Goal: Book appointment/travel/reservation: Book appointment/travel/reservation

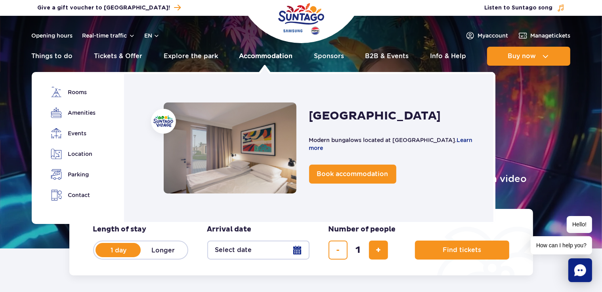
click at [252, 55] on link "Accommodation" at bounding box center [265, 56] width 53 height 19
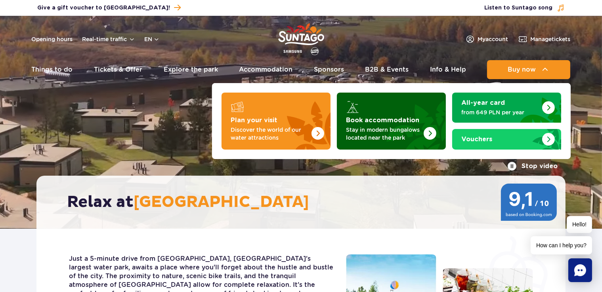
click at [435, 132] on img "Book accommodation" at bounding box center [429, 133] width 13 height 13
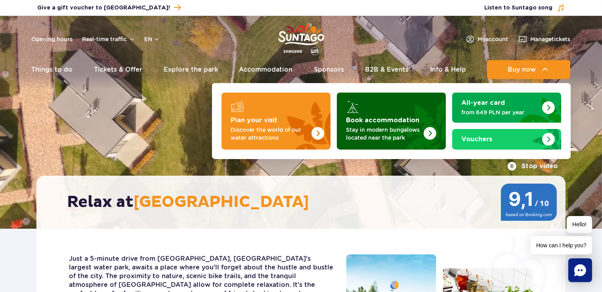
click at [392, 114] on img "Book accommodation" at bounding box center [411, 119] width 70 height 62
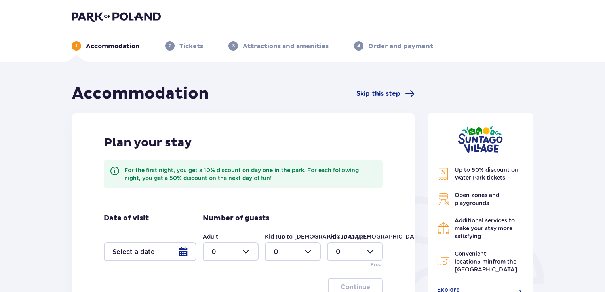
click at [147, 260] on div at bounding box center [150, 251] width 93 height 19
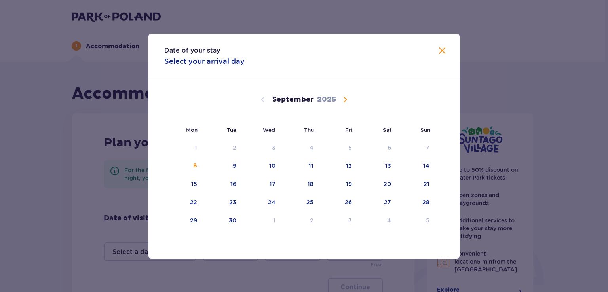
click at [344, 100] on span "Calendar" at bounding box center [346, 100] width 10 height 10
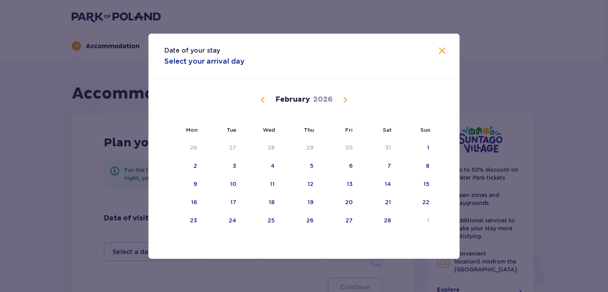
click at [344, 100] on span "Calendar" at bounding box center [346, 100] width 10 height 10
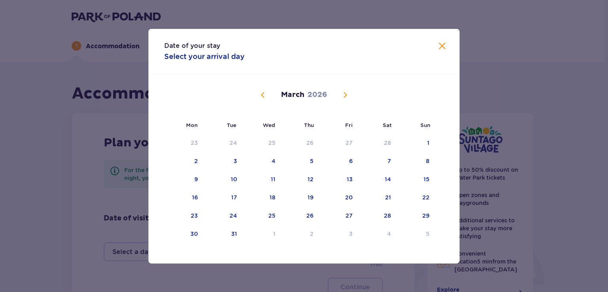
click at [344, 100] on div "March 2026" at bounding box center [304, 103] width 262 height 59
click at [345, 94] on span "Calendar" at bounding box center [346, 95] width 10 height 10
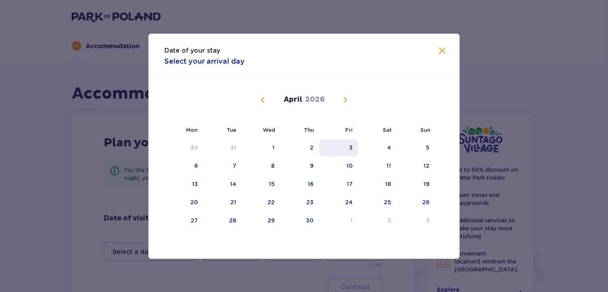
click at [350, 146] on div "3" at bounding box center [351, 148] width 4 height 8
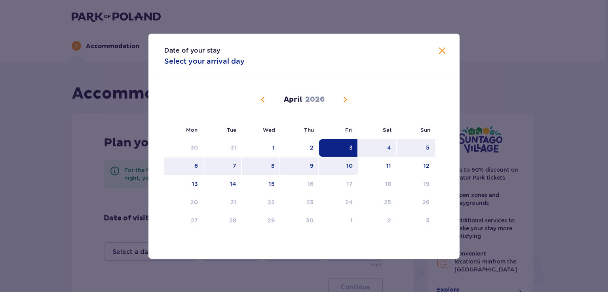
click at [346, 166] on div "10" at bounding box center [338, 166] width 39 height 17
type input "03.04.26 - 10.04.26"
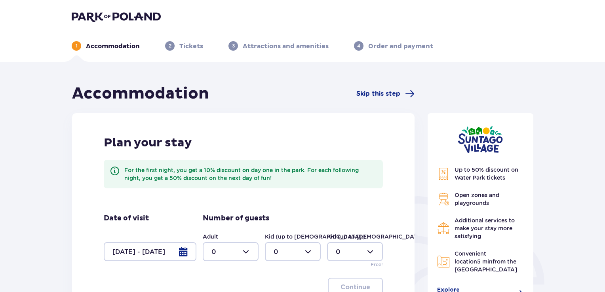
click at [246, 252] on div at bounding box center [231, 251] width 56 height 19
click at [227, 206] on div "2" at bounding box center [231, 208] width 38 height 9
type input "2"
click at [277, 246] on div at bounding box center [293, 251] width 56 height 19
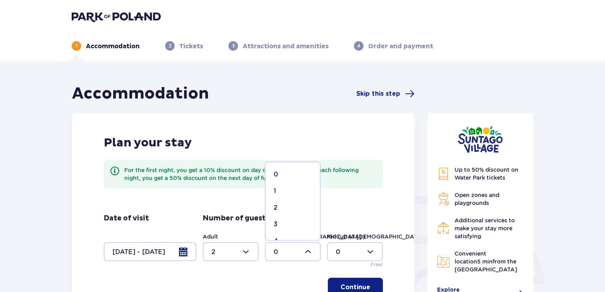
click at [274, 220] on p "3" at bounding box center [276, 224] width 4 height 9
type input "3"
click at [361, 290] on p "Continue" at bounding box center [356, 287] width 30 height 9
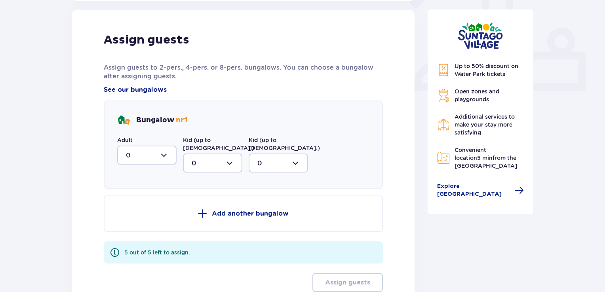
scroll to position [319, 0]
click at [149, 157] on div at bounding box center [146, 154] width 59 height 19
click at [141, 214] on div "2" at bounding box center [147, 212] width 42 height 9
type input "2"
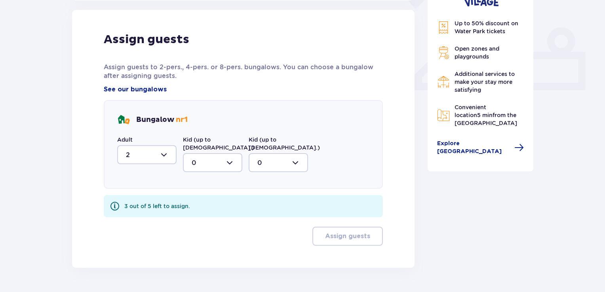
click at [205, 153] on div at bounding box center [212, 162] width 59 height 19
click at [193, 233] on p "3" at bounding box center [194, 237] width 4 height 9
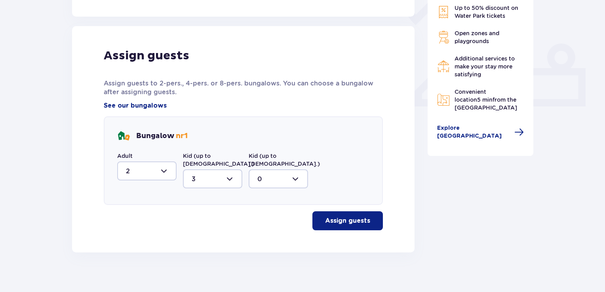
click at [328, 212] on button "Assign guests" at bounding box center [348, 221] width 71 height 19
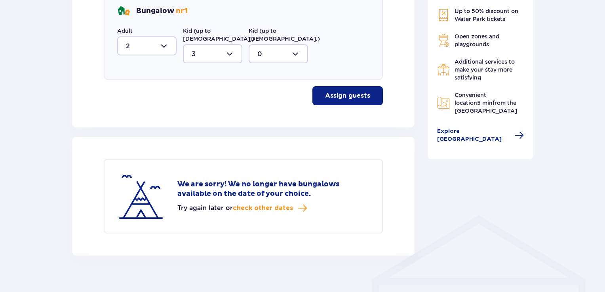
scroll to position [430, 0]
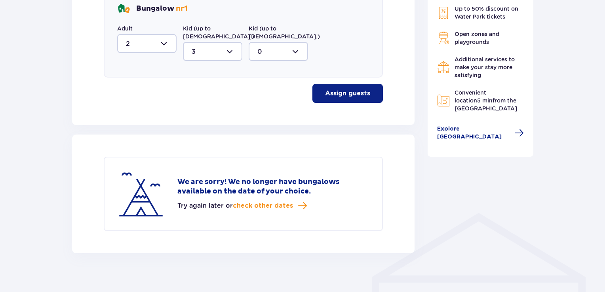
click at [217, 42] on div at bounding box center [212, 51] width 59 height 19
click at [209, 71] on div "0" at bounding box center [213, 75] width 42 height 9
type input "0"
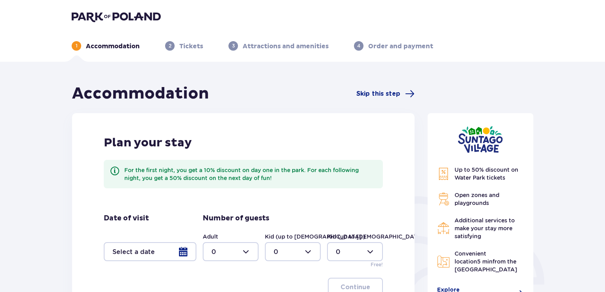
click at [170, 248] on div at bounding box center [150, 251] width 93 height 19
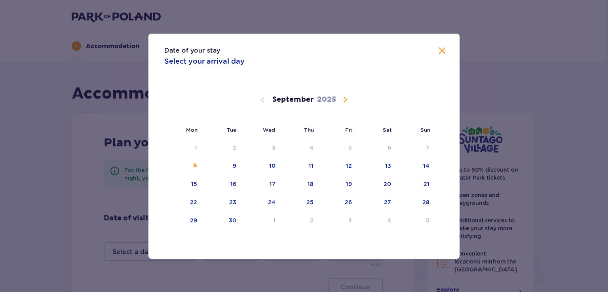
click at [345, 100] on span "Calendar" at bounding box center [346, 100] width 10 height 10
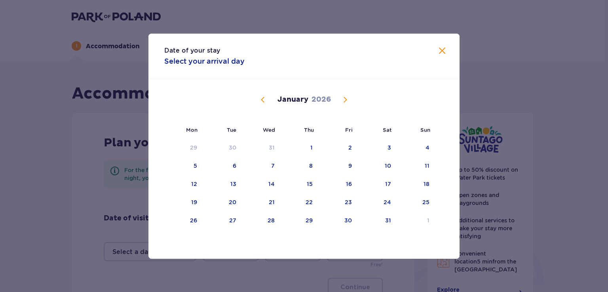
click at [345, 100] on span "Calendar" at bounding box center [346, 100] width 10 height 10
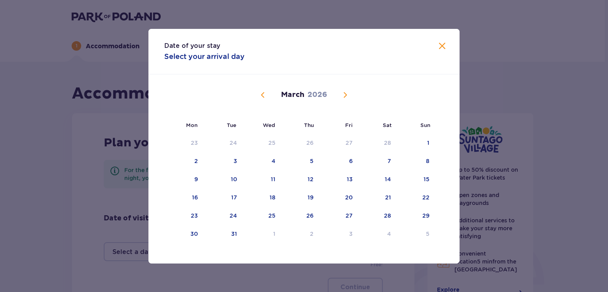
click at [345, 100] on div "March 2026" at bounding box center [304, 103] width 262 height 59
click at [345, 94] on span "Calendar" at bounding box center [346, 95] width 10 height 10
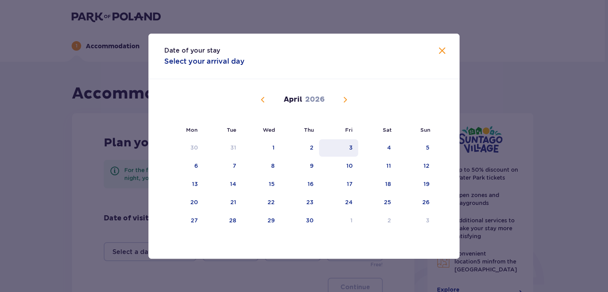
click at [353, 147] on div "3" at bounding box center [351, 148] width 4 height 8
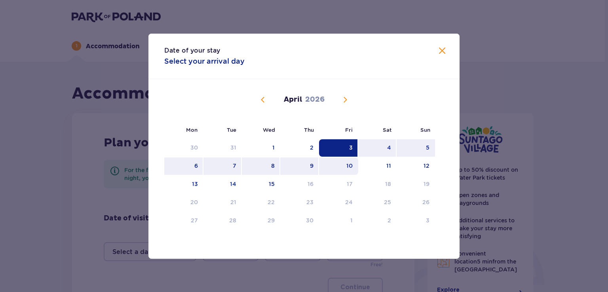
click at [349, 164] on div "10" at bounding box center [350, 166] width 6 height 8
type input "03.04.26 - 10.04.26"
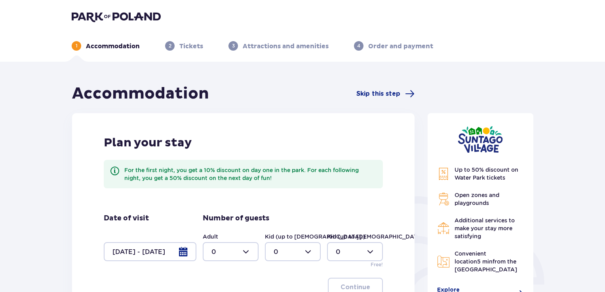
click at [223, 259] on div at bounding box center [231, 251] width 56 height 19
click at [219, 206] on div "2" at bounding box center [231, 208] width 38 height 9
type input "2"
click at [337, 282] on button "Continue" at bounding box center [355, 287] width 55 height 19
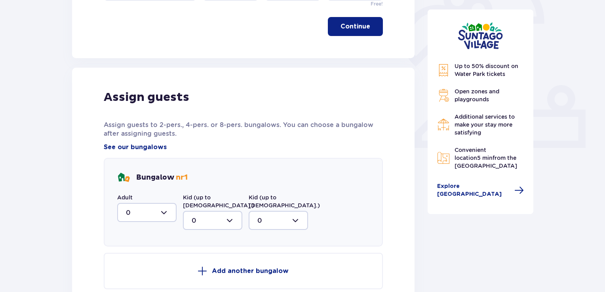
scroll to position [319, 0]
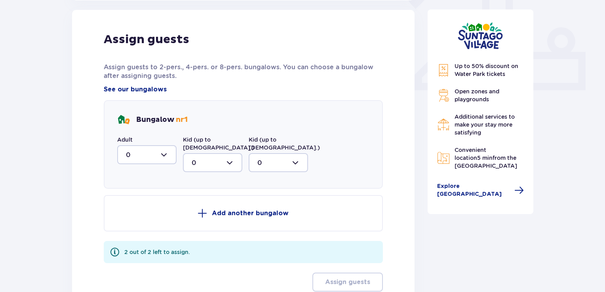
click at [154, 156] on div at bounding box center [146, 154] width 59 height 19
click at [138, 215] on div "2" at bounding box center [147, 212] width 42 height 9
type input "2"
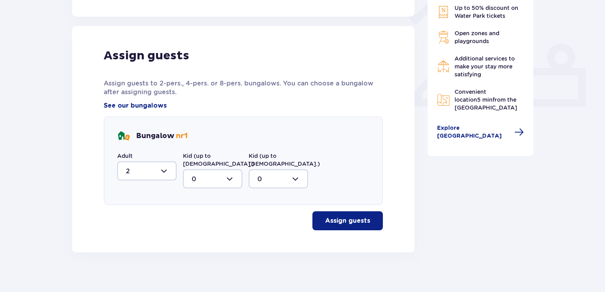
click at [332, 212] on button "Assign guests" at bounding box center [348, 221] width 71 height 19
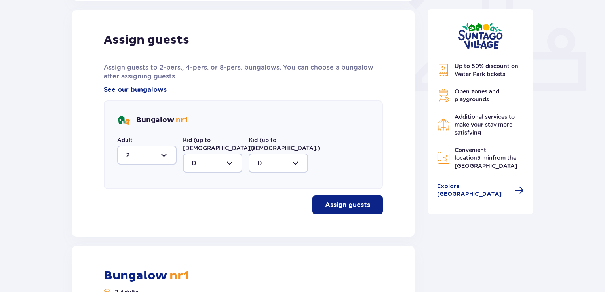
scroll to position [222, 0]
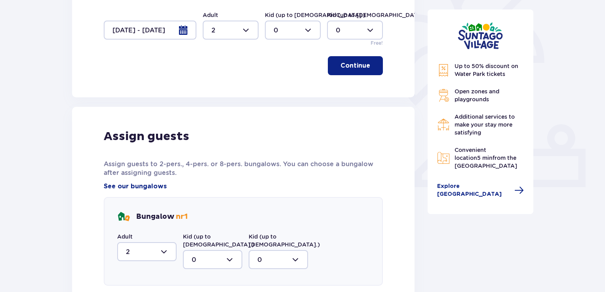
click at [280, 30] on div at bounding box center [293, 30] width 56 height 19
click at [274, 100] on p "3" at bounding box center [276, 104] width 4 height 9
type input "3"
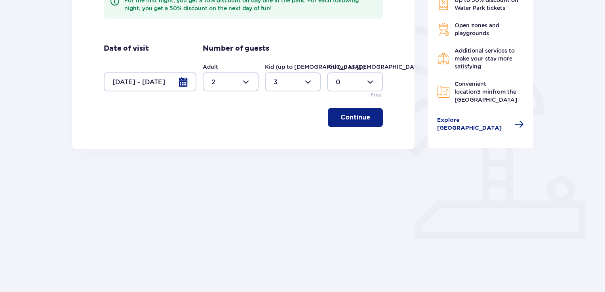
scroll to position [164, 0]
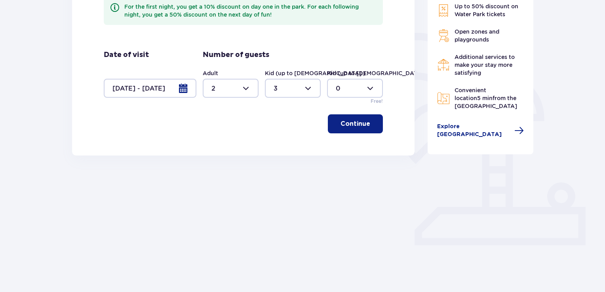
click at [341, 120] on p "Continue" at bounding box center [356, 124] width 30 height 9
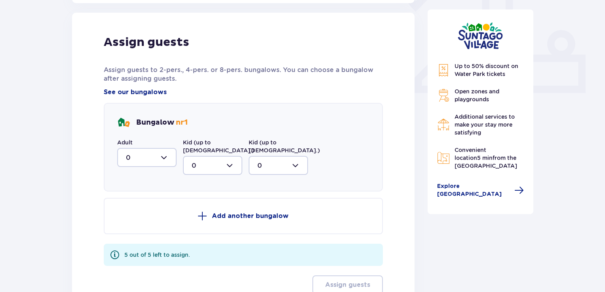
scroll to position [319, 0]
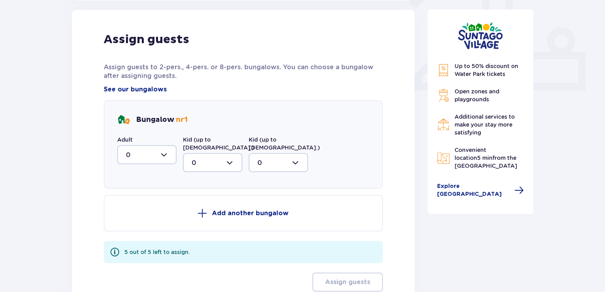
click at [155, 151] on div at bounding box center [146, 154] width 59 height 19
click at [135, 192] on div "1" at bounding box center [147, 195] width 42 height 9
type input "1"
click at [194, 155] on div at bounding box center [212, 162] width 59 height 19
click at [194, 216] on p "2" at bounding box center [194, 220] width 4 height 9
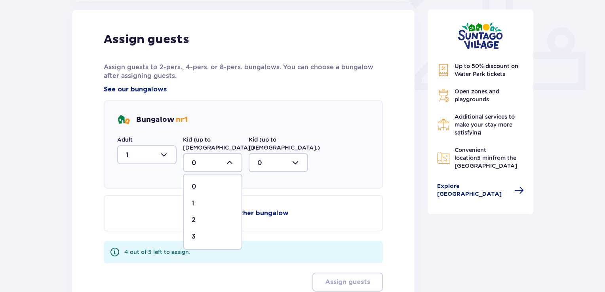
type input "2"
click at [220, 209] on p "Add another bungalow" at bounding box center [250, 213] width 77 height 9
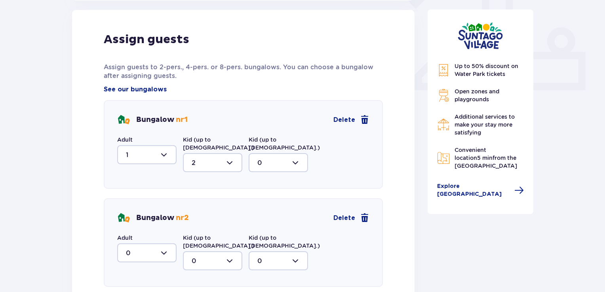
click at [141, 252] on div at bounding box center [146, 253] width 59 height 19
click at [139, 225] on div "1" at bounding box center [147, 229] width 42 height 9
type input "1"
click at [194, 252] on div at bounding box center [212, 261] width 59 height 19
click at [192, 233] on p "1" at bounding box center [193, 237] width 2 height 9
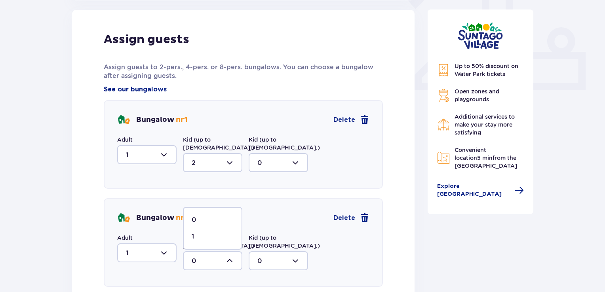
type input "1"
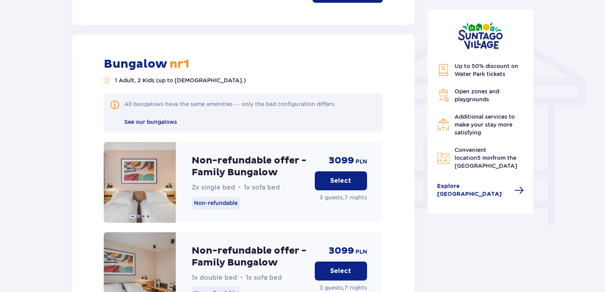
scroll to position [634, 0]
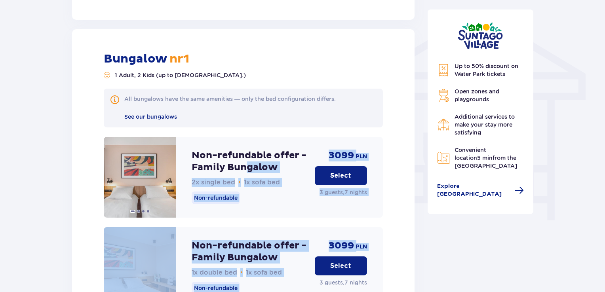
drag, startPoint x: 342, startPoint y: 237, endPoint x: 258, endPoint y: 139, distance: 129.8
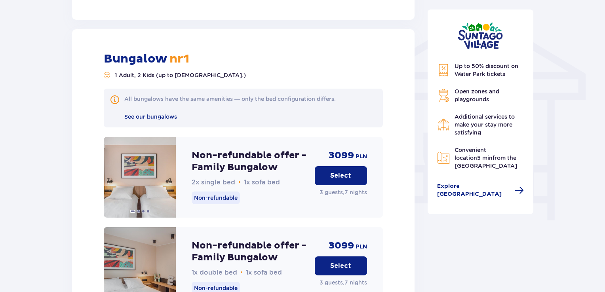
click at [235, 150] on p "Non-refundable offer - Family Bungalow" at bounding box center [250, 162] width 117 height 24
click at [328, 257] on button "Select" at bounding box center [341, 266] width 52 height 19
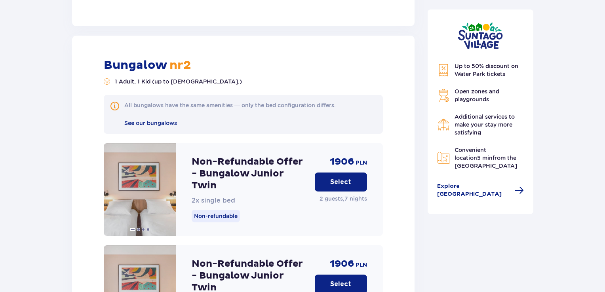
scroll to position [1513, 0]
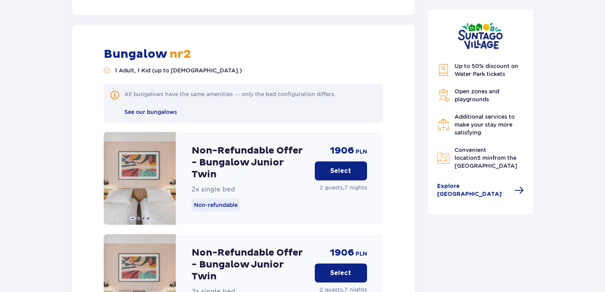
click at [339, 162] on button "Select" at bounding box center [341, 171] width 52 height 19
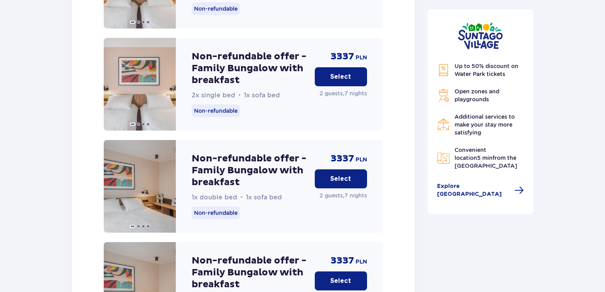
scroll to position [3918, 0]
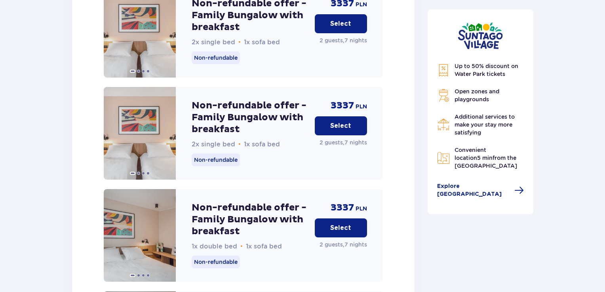
click at [350, 122] on p "Select" at bounding box center [340, 126] width 21 height 9
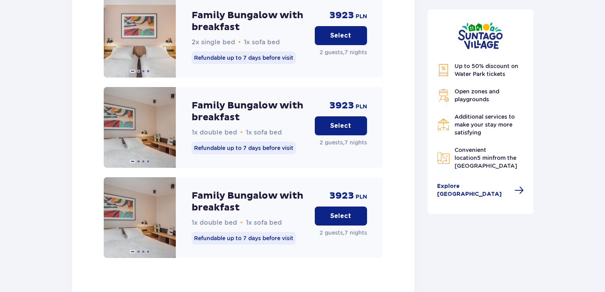
scroll to position [4410, 0]
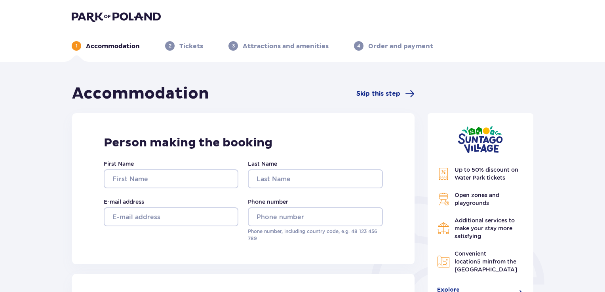
click at [112, 13] on img at bounding box center [116, 16] width 89 height 11
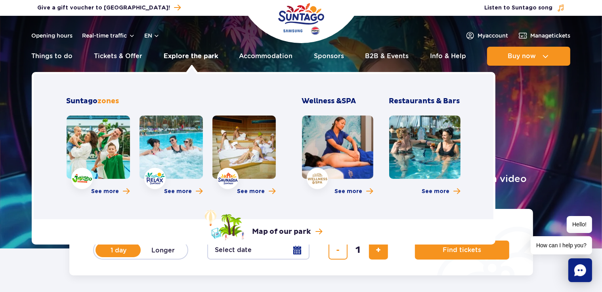
drag, startPoint x: 0, startPoint y: 0, endPoint x: 211, endPoint y: 52, distance: 217.0
click at [211, 52] on link "Explore the park" at bounding box center [191, 56] width 54 height 19
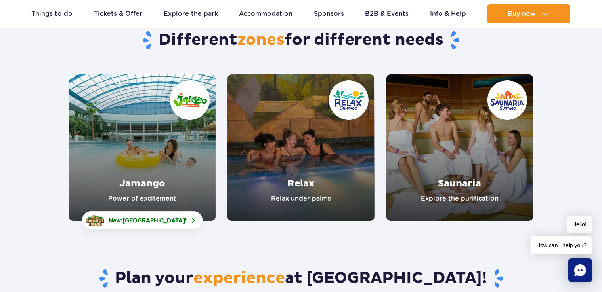
scroll to position [79, 0]
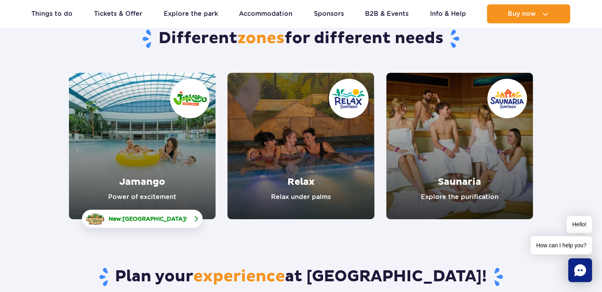
click at [143, 217] on span "[GEOGRAPHIC_DATA]" at bounding box center [153, 219] width 63 height 6
click at [82, 134] on link "Jamango" at bounding box center [142, 146] width 147 height 147
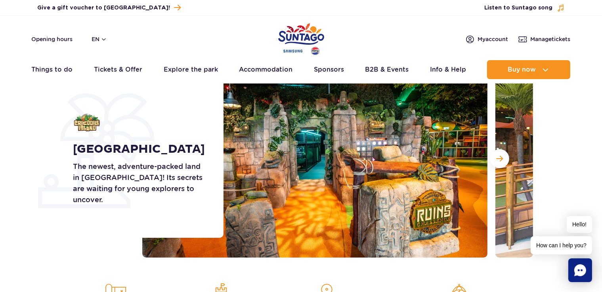
scroll to position [66, 0]
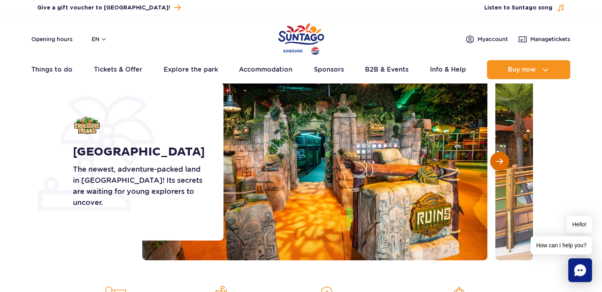
click at [497, 160] on span "Next slide" at bounding box center [499, 161] width 7 height 7
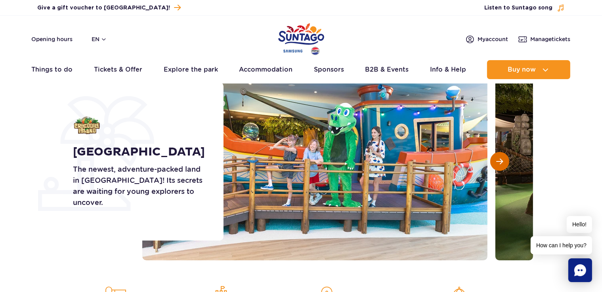
click at [497, 160] on span "Next slide" at bounding box center [499, 161] width 7 height 7
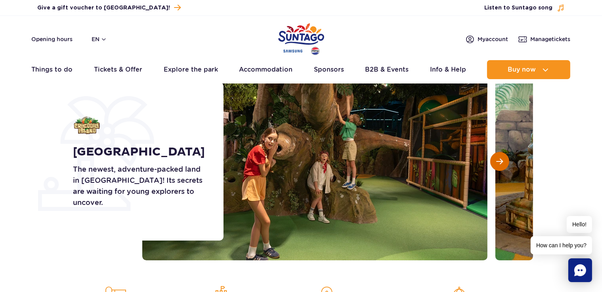
click at [497, 160] on span "Next slide" at bounding box center [499, 161] width 7 height 7
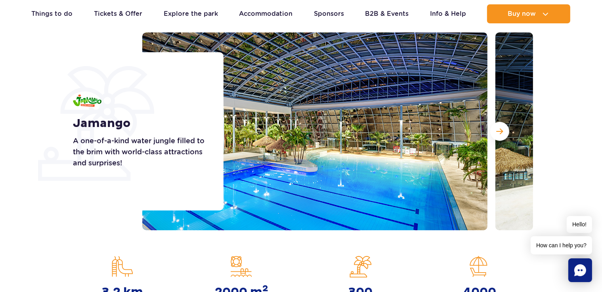
scroll to position [105, 0]
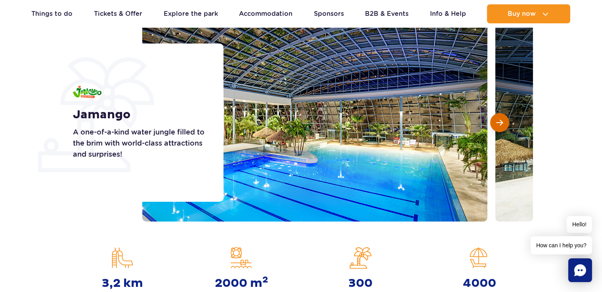
click at [493, 124] on button "Next slide" at bounding box center [499, 122] width 19 height 19
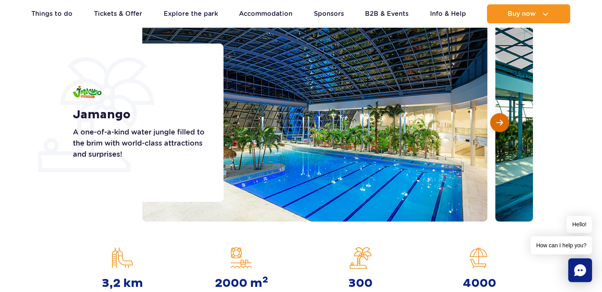
click at [493, 124] on button "Next slide" at bounding box center [499, 122] width 19 height 19
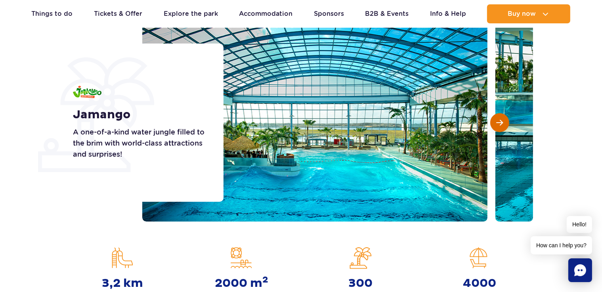
click at [493, 124] on button "Next slide" at bounding box center [499, 122] width 19 height 19
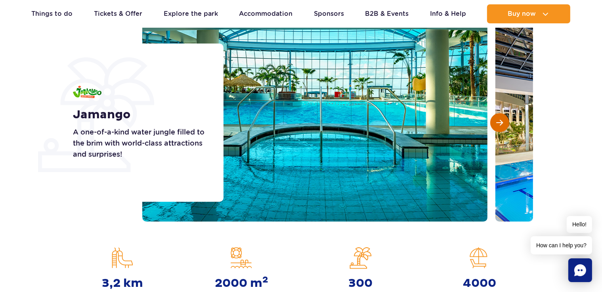
click at [493, 124] on button "Next slide" at bounding box center [499, 122] width 19 height 19
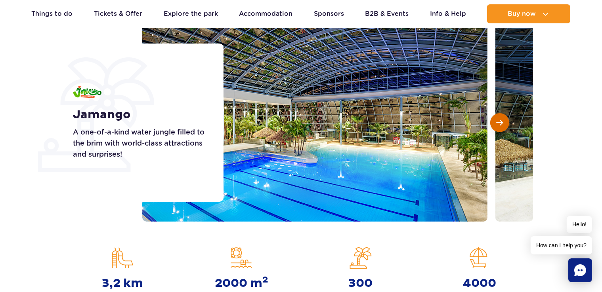
click at [493, 124] on button "Next slide" at bounding box center [499, 122] width 19 height 19
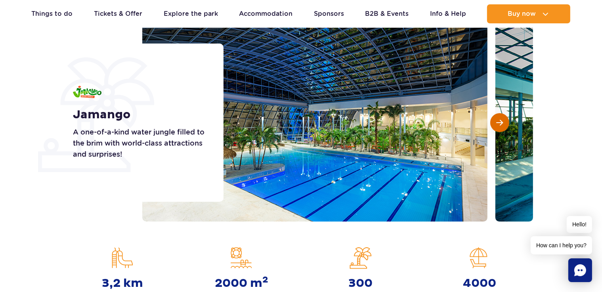
click at [493, 124] on button "Next slide" at bounding box center [499, 122] width 19 height 19
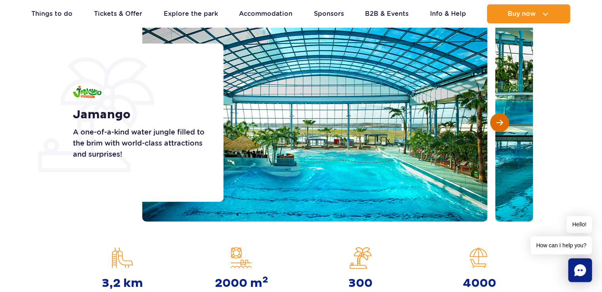
click at [493, 124] on button "Next slide" at bounding box center [499, 122] width 19 height 19
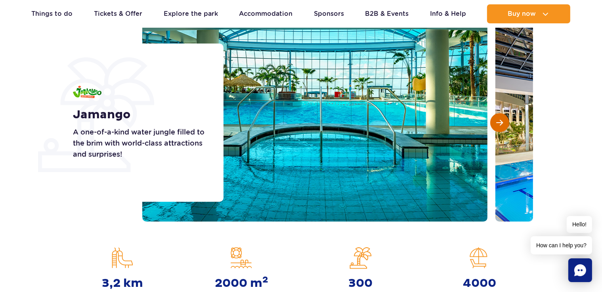
click at [493, 124] on button "Next slide" at bounding box center [499, 122] width 19 height 19
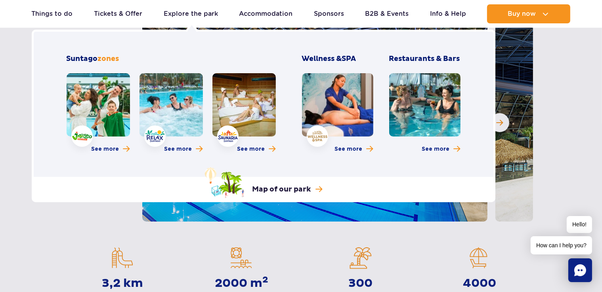
click at [185, 99] on link at bounding box center [170, 104] width 63 height 63
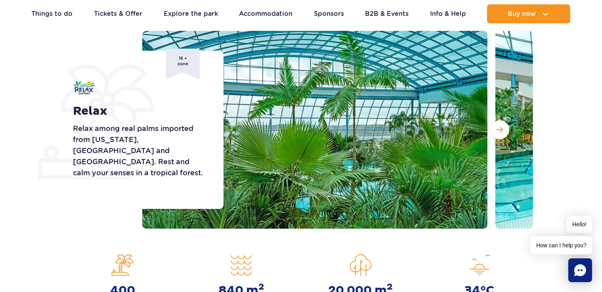
scroll to position [127, 0]
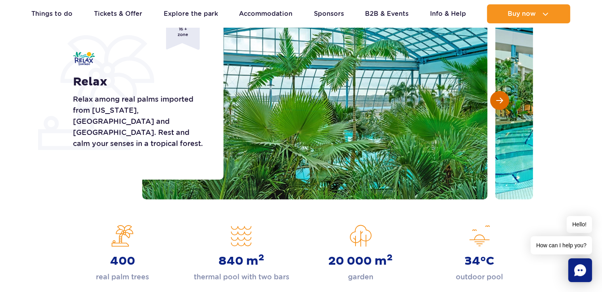
click at [501, 101] on span "Next slide" at bounding box center [499, 100] width 7 height 7
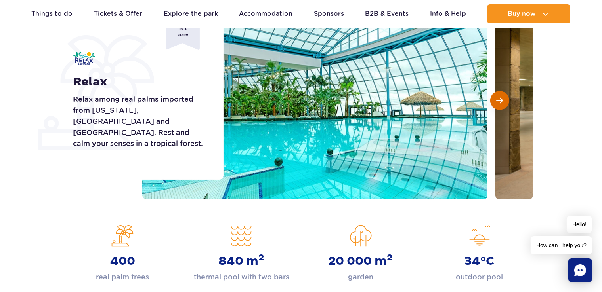
click at [501, 101] on span "Next slide" at bounding box center [499, 100] width 7 height 7
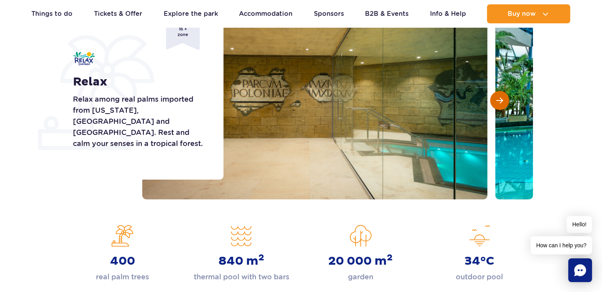
click at [501, 101] on span "Next slide" at bounding box center [499, 100] width 7 height 7
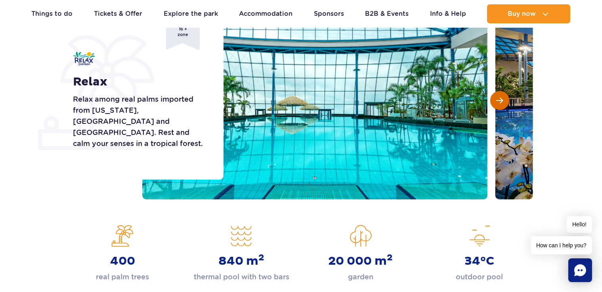
click at [501, 101] on span "Next slide" at bounding box center [499, 100] width 7 height 7
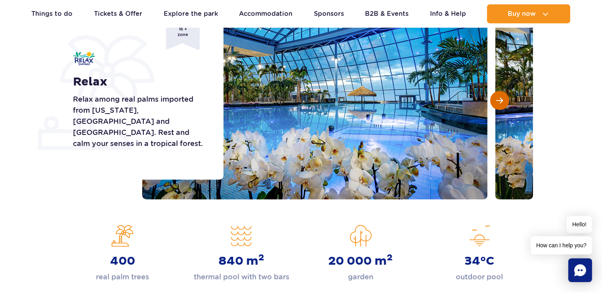
click at [501, 101] on span "Next slide" at bounding box center [499, 100] width 7 height 7
